Goal: Check status: Check status

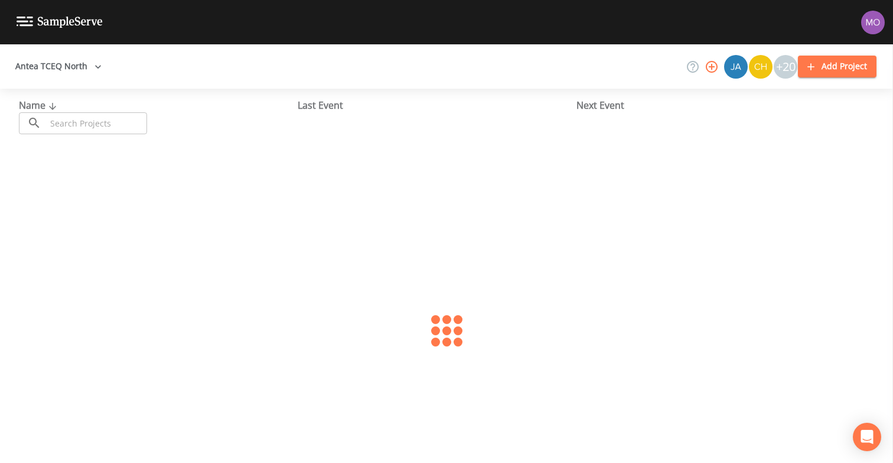
click at [109, 123] on input "text" at bounding box center [96, 123] width 101 height 22
paste input "TX2200328"
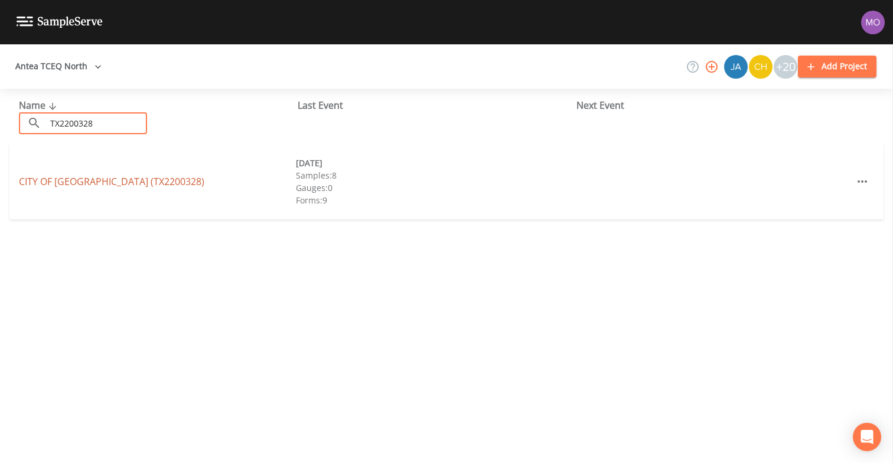
type input "TX2200328"
click at [87, 181] on link "CITY OF [GEOGRAPHIC_DATA] (TX2200328)" at bounding box center [111, 181] width 185 height 13
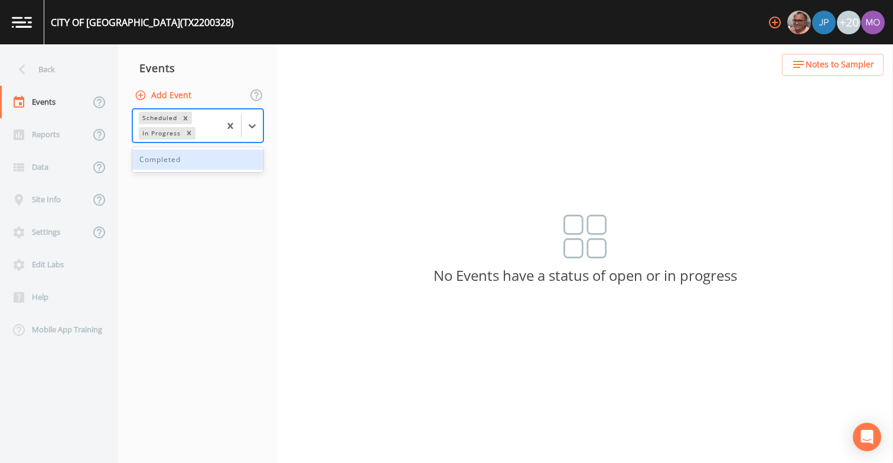
click at [172, 133] on div "In Progress" at bounding box center [161, 133] width 44 height 12
click at [172, 169] on div "Completed" at bounding box center [197, 159] width 131 height 20
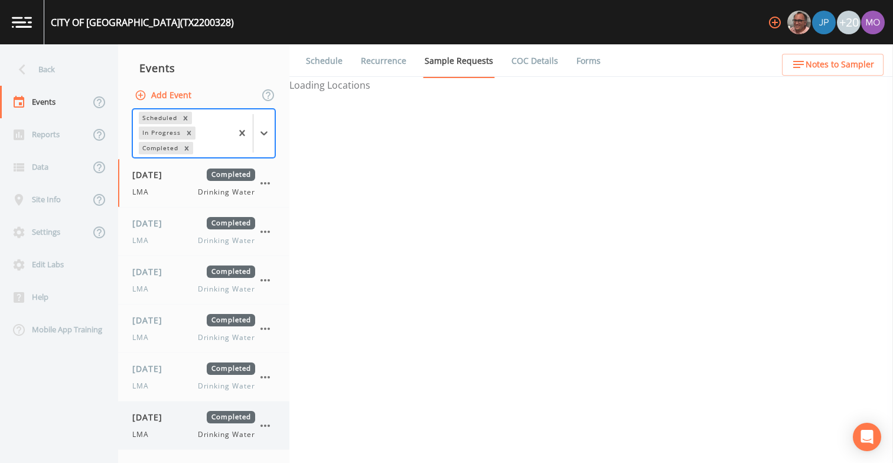
click at [167, 417] on span "[DATE]" at bounding box center [151, 417] width 38 height 12
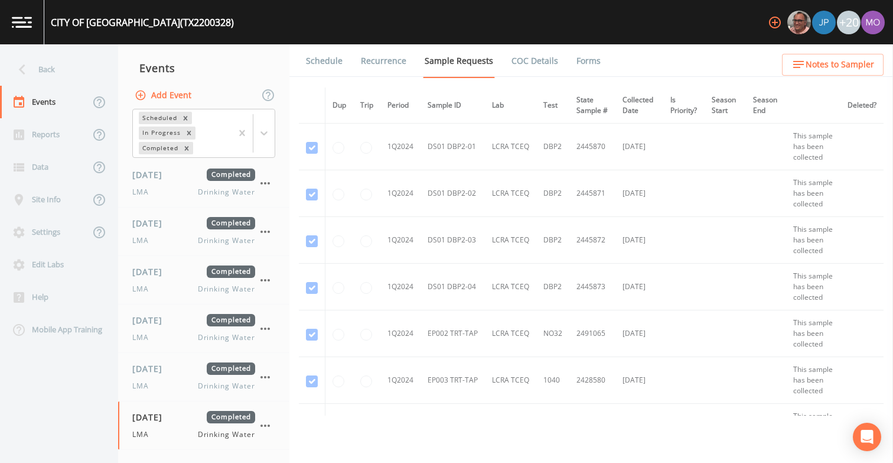
click at [582, 58] on link "Forms" at bounding box center [589, 60] width 28 height 33
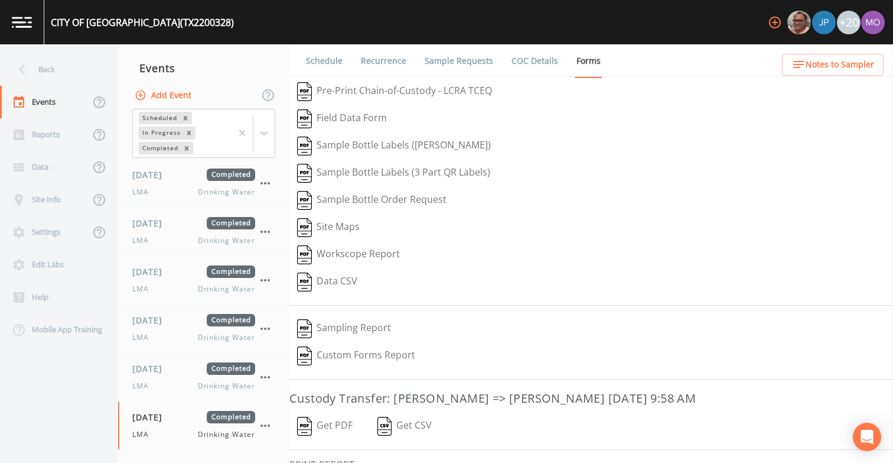
scroll to position [80, 0]
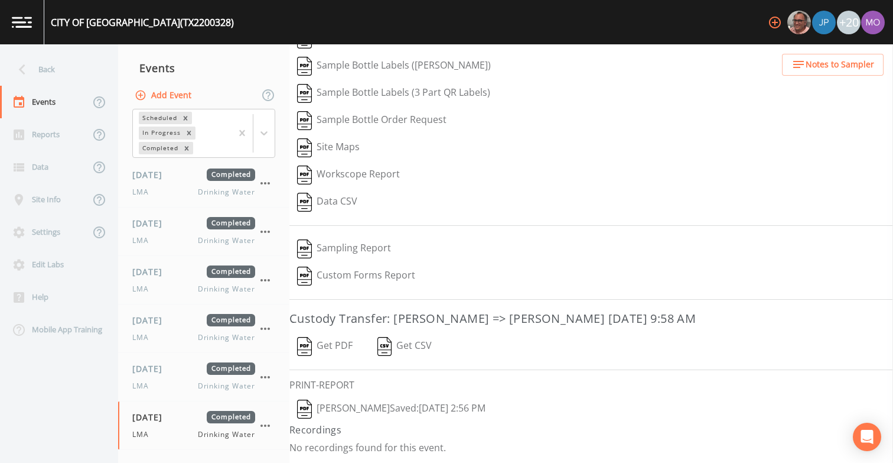
click at [308, 407] on img "button" at bounding box center [304, 408] width 15 height 19
